Goal: Information Seeking & Learning: Learn about a topic

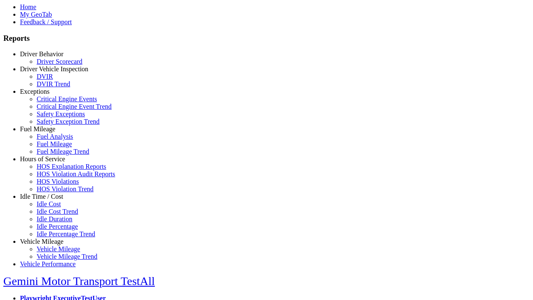
click at [48, 95] on link "Exceptions" at bounding box center [35, 91] width 30 height 7
click at [54, 103] on link "Critical Engine Events" at bounding box center [67, 98] width 60 height 7
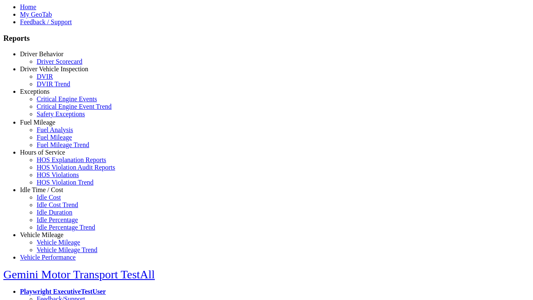
scroll to position [2, 0]
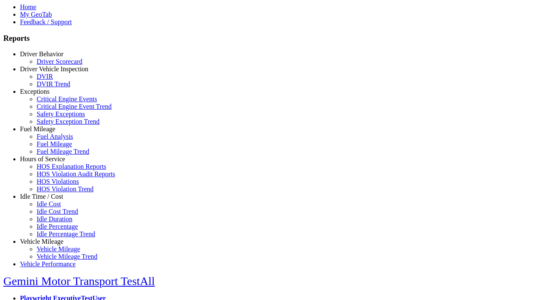
select select
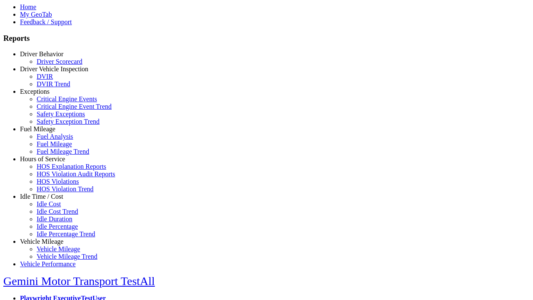
select select
